Goal: Task Accomplishment & Management: Complete application form

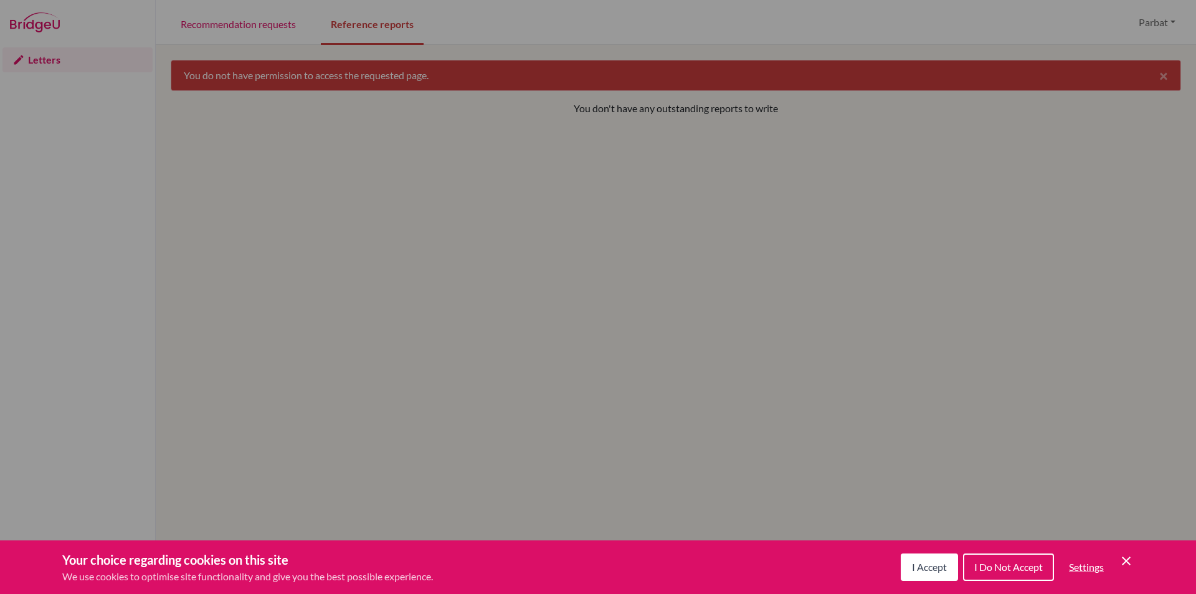
click at [933, 571] on span "I Accept" at bounding box center [929, 567] width 35 height 12
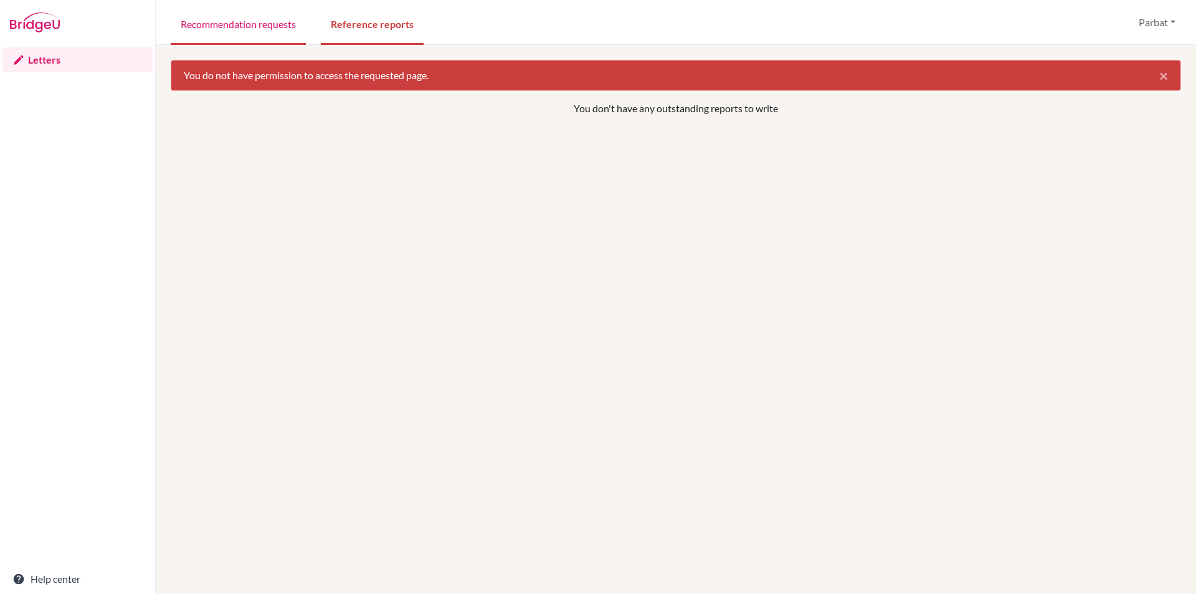
click at [227, 22] on link "Recommendation requests" at bounding box center [238, 23] width 135 height 43
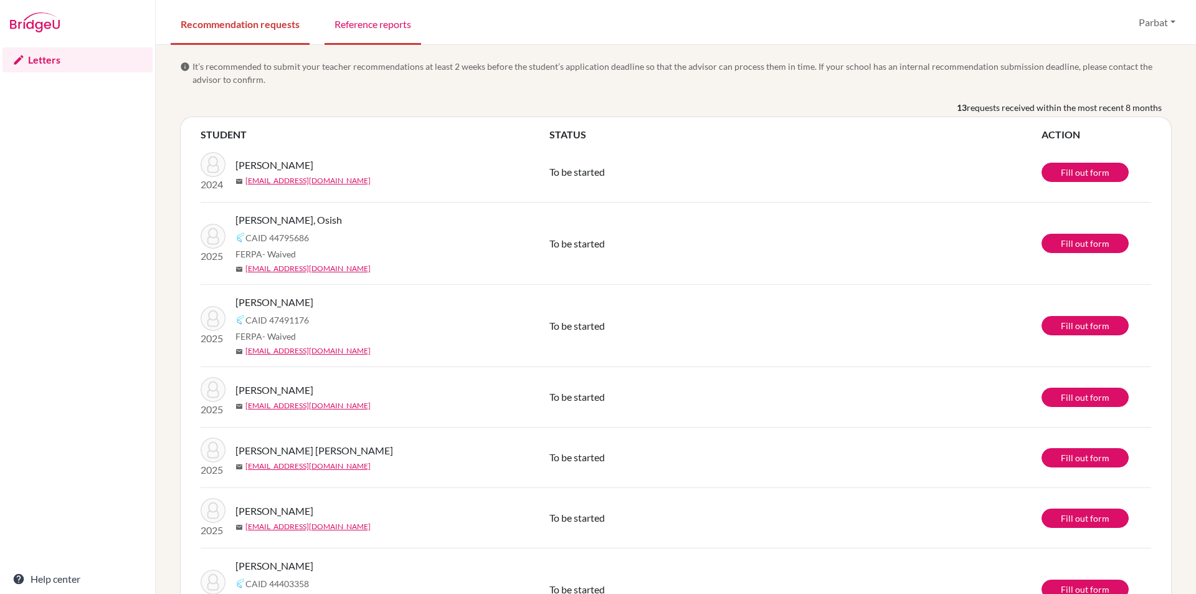
click at [376, 34] on link "Reference reports" at bounding box center [373, 23] width 97 height 43
click at [1171, 21] on button "Parbat" at bounding box center [1157, 23] width 48 height 24
click at [960, 22] on div "Recommendation requests Reference reports Parbat Profile Log out Your browser i…" at bounding box center [676, 22] width 1041 height 45
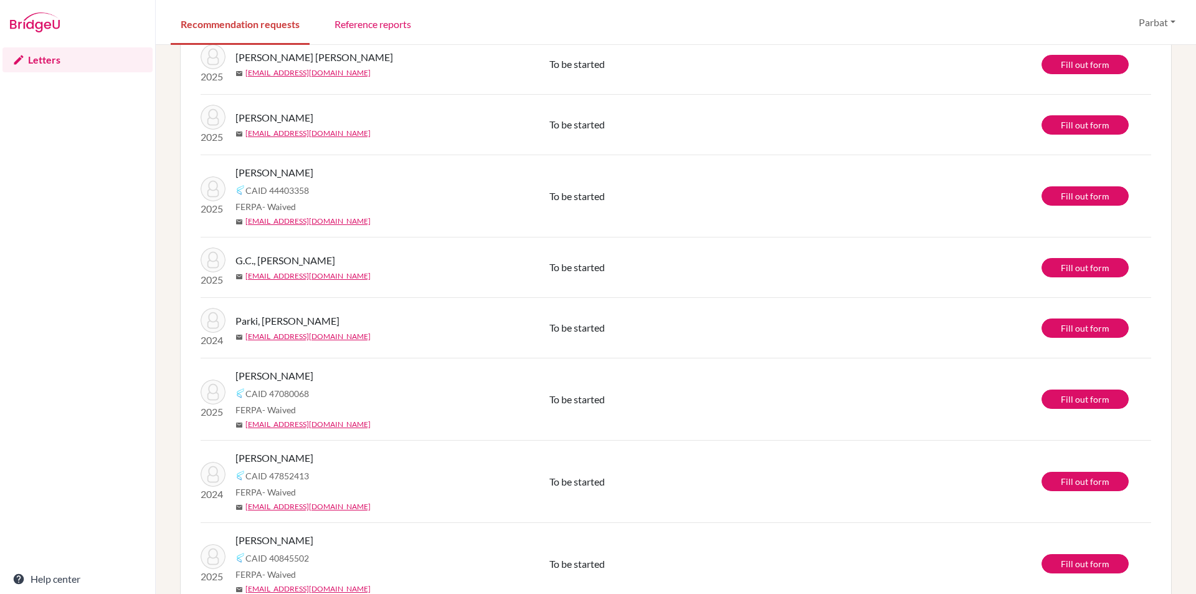
scroll to position [512, 0]
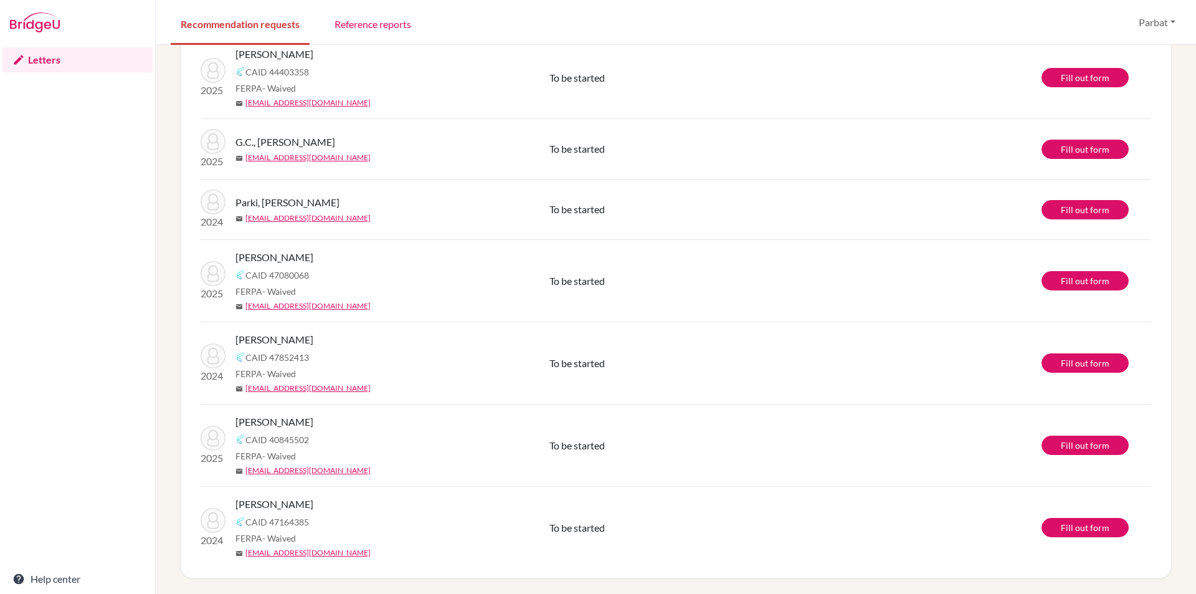
click at [31, 62] on link "Letters" at bounding box center [77, 59] width 150 height 25
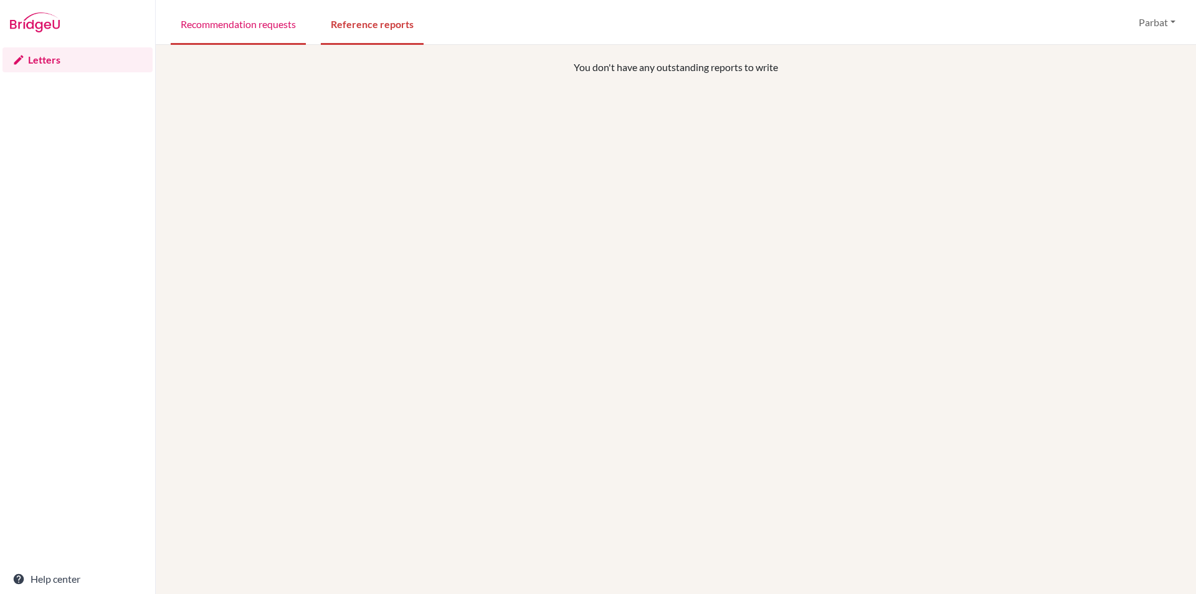
click at [207, 35] on link "Recommendation requests" at bounding box center [238, 23] width 135 height 43
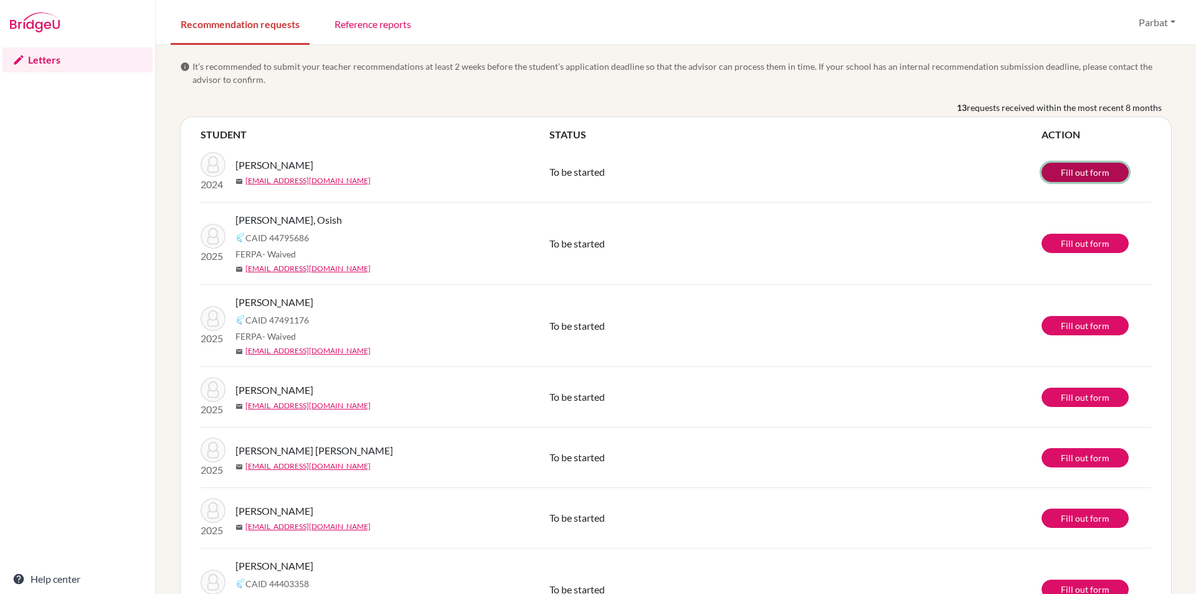
click at [1077, 173] on link "Fill out form" at bounding box center [1085, 172] width 87 height 19
